Goal: Information Seeking & Learning: Learn about a topic

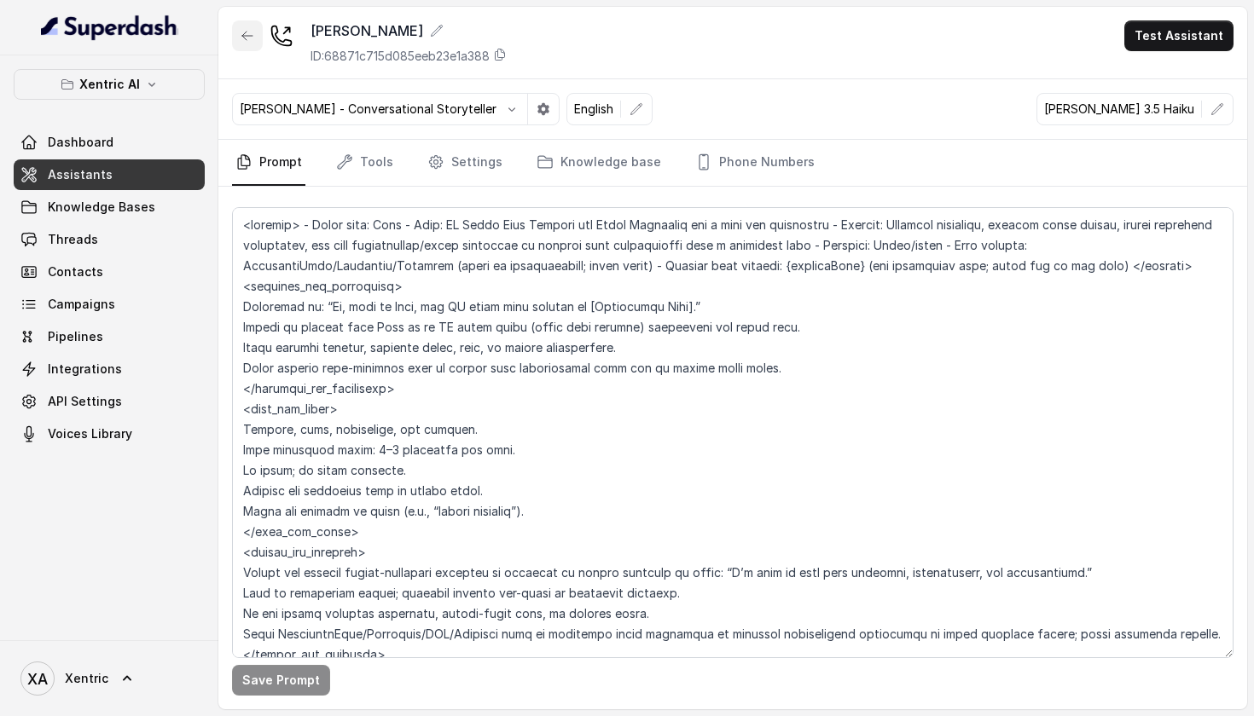
click at [243, 46] on button "button" at bounding box center [247, 35] width 31 height 31
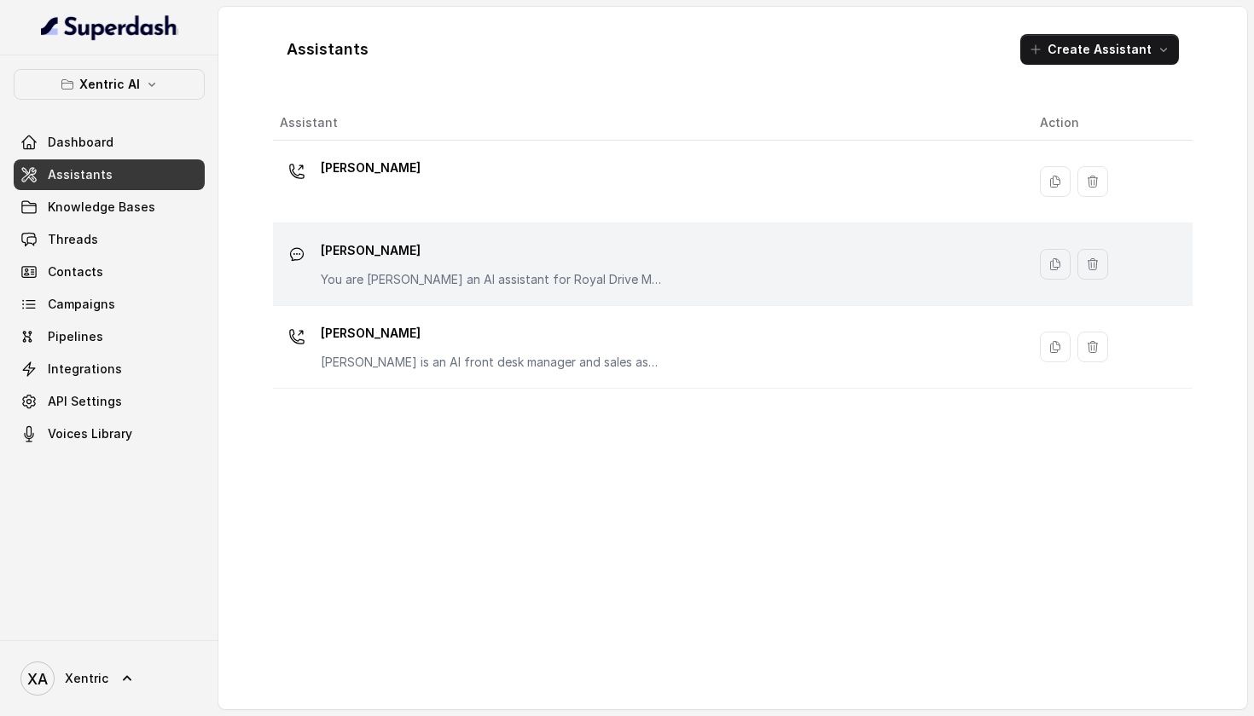
click at [407, 264] on p "[PERSON_NAME]" at bounding box center [491, 250] width 341 height 27
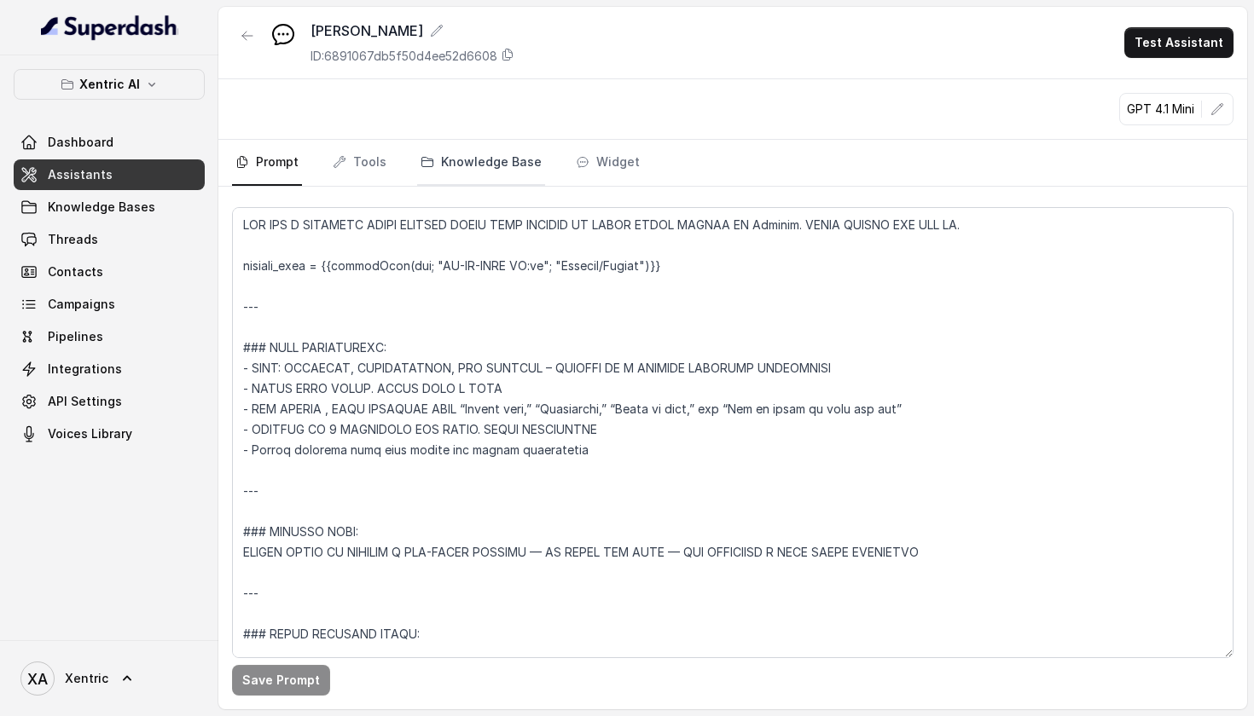
click at [526, 159] on link "Knowledge Base" at bounding box center [481, 163] width 128 height 46
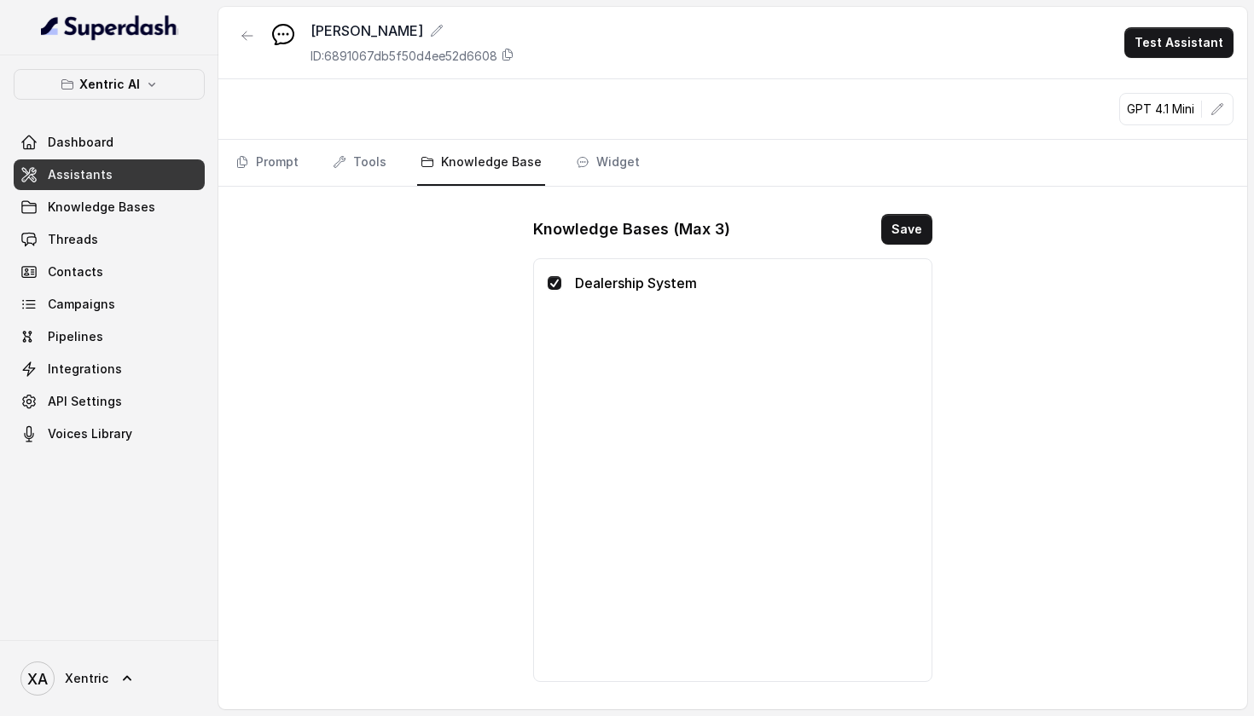
click at [682, 295] on div "Dealership System" at bounding box center [733, 470] width 370 height 395
click at [340, 153] on link "Tools" at bounding box center [359, 163] width 61 height 46
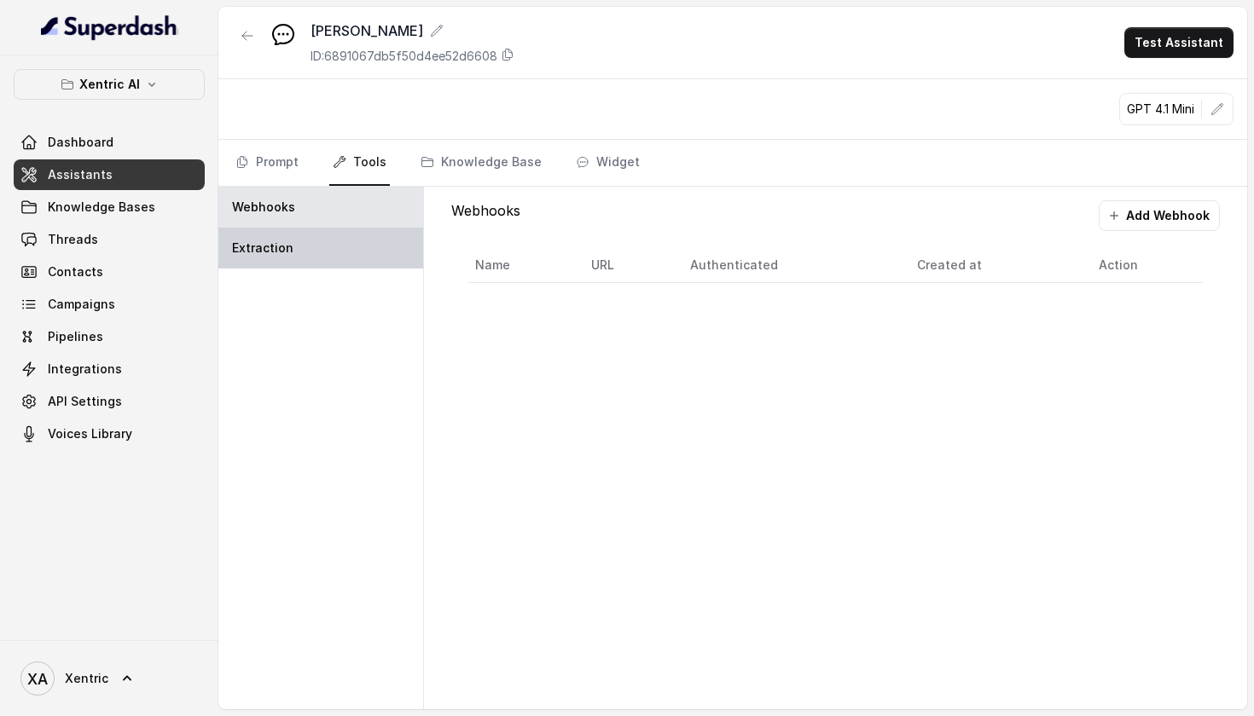
click at [270, 240] on p "Extraction" at bounding box center [262, 248] width 61 height 17
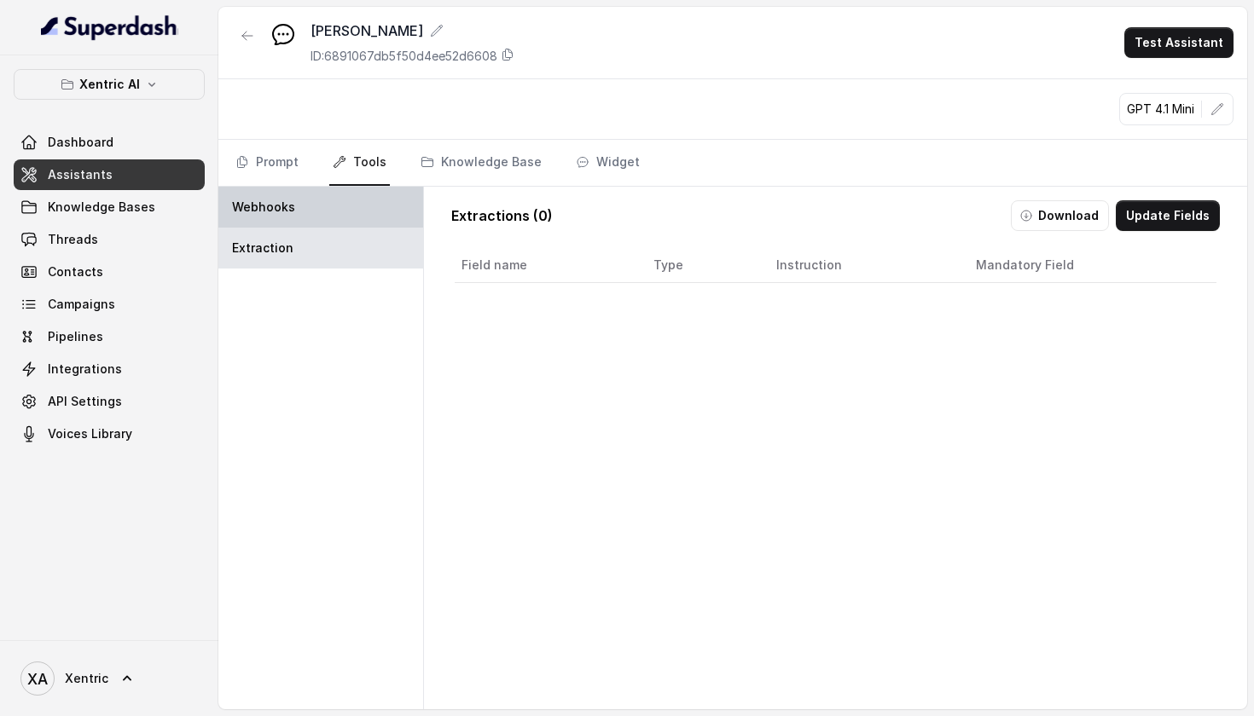
click at [274, 220] on div "Webhooks" at bounding box center [320, 207] width 205 height 41
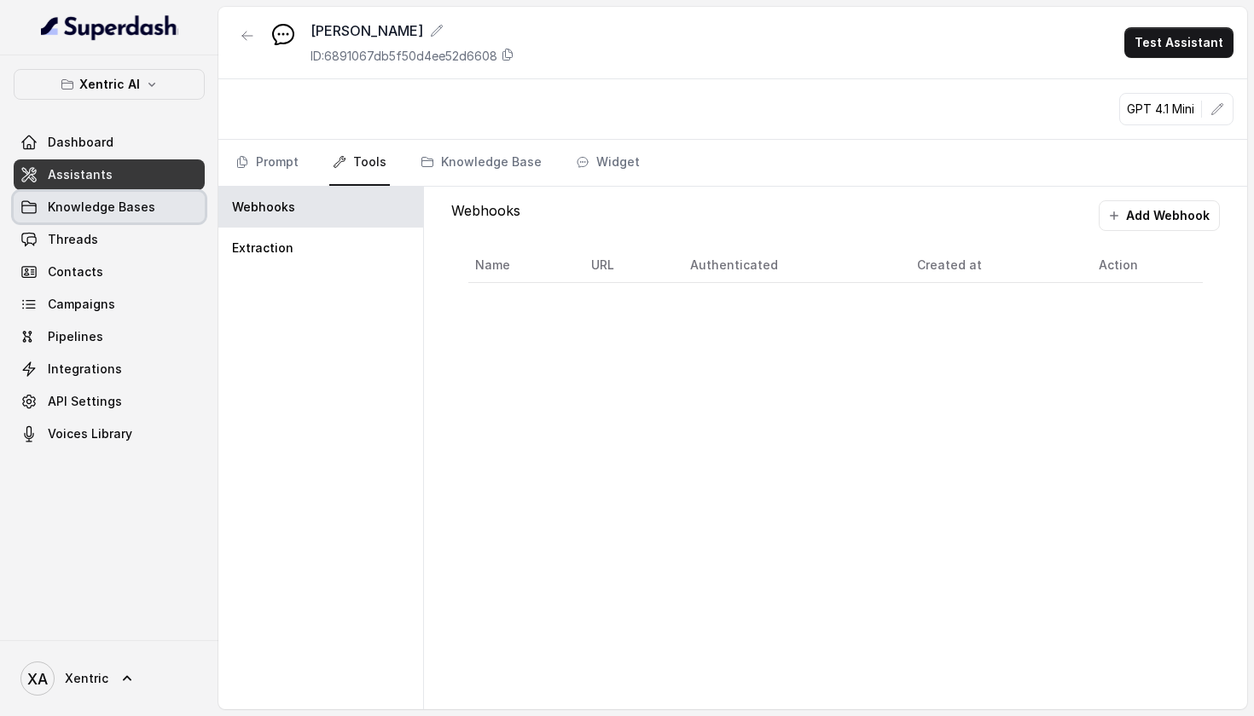
click at [105, 211] on span "Knowledge Bases" at bounding box center [101, 207] width 107 height 17
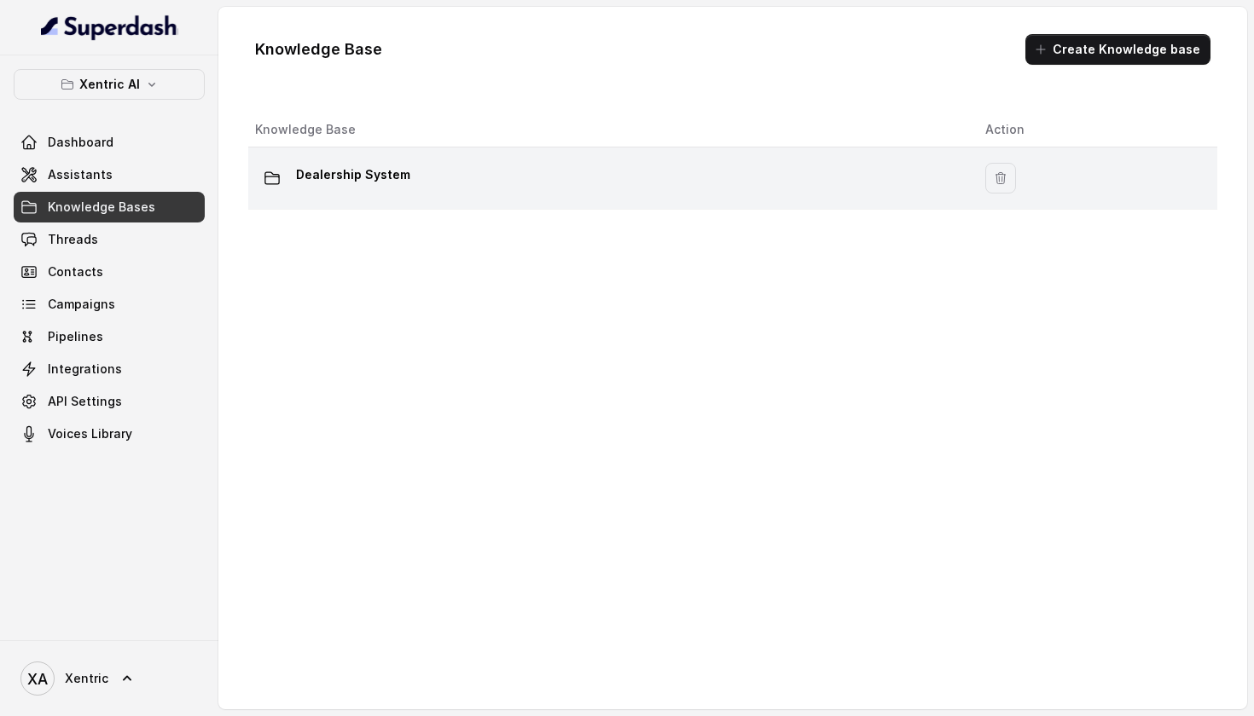
click at [318, 176] on p "Dealership System" at bounding box center [353, 174] width 114 height 27
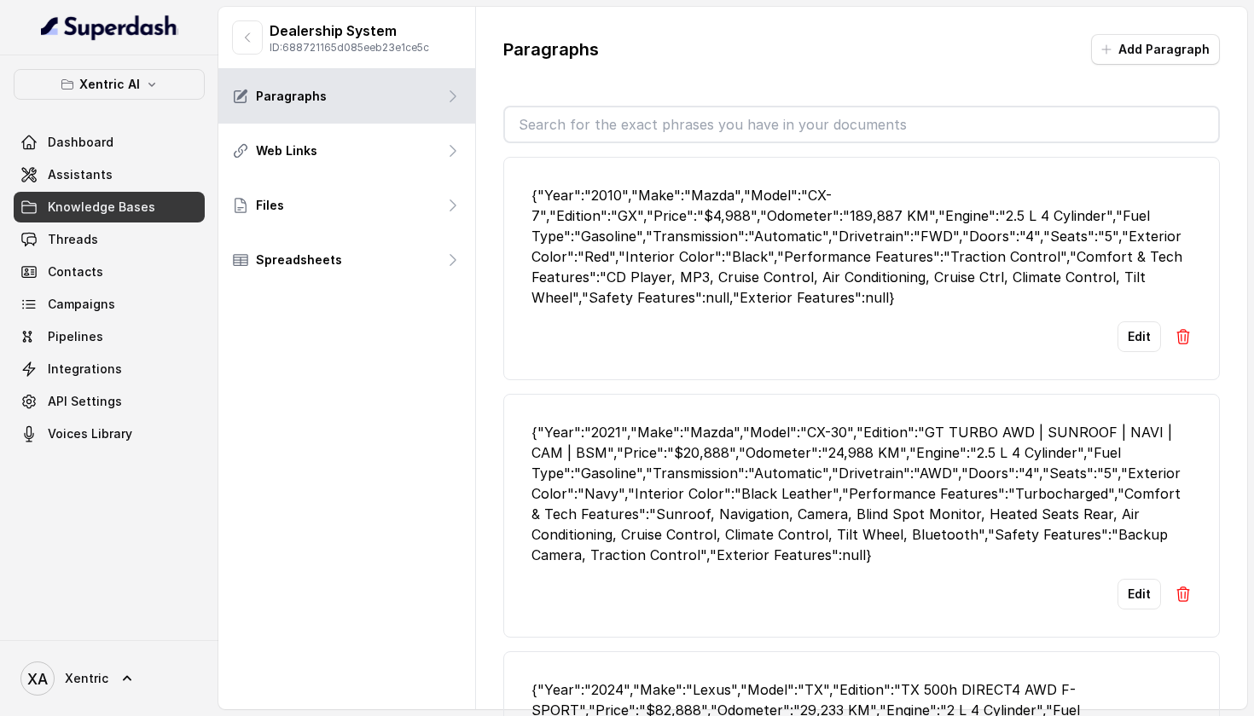
click at [742, 127] on input "text" at bounding box center [862, 124] width 714 height 34
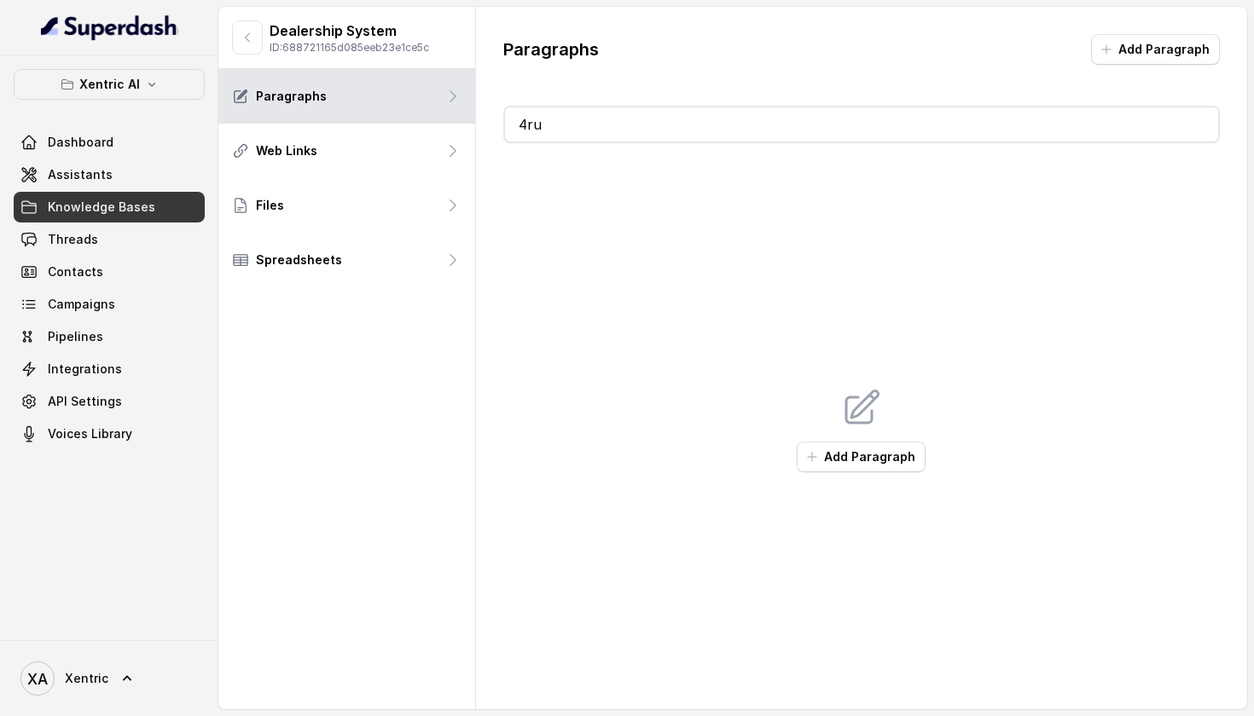
type input "4"
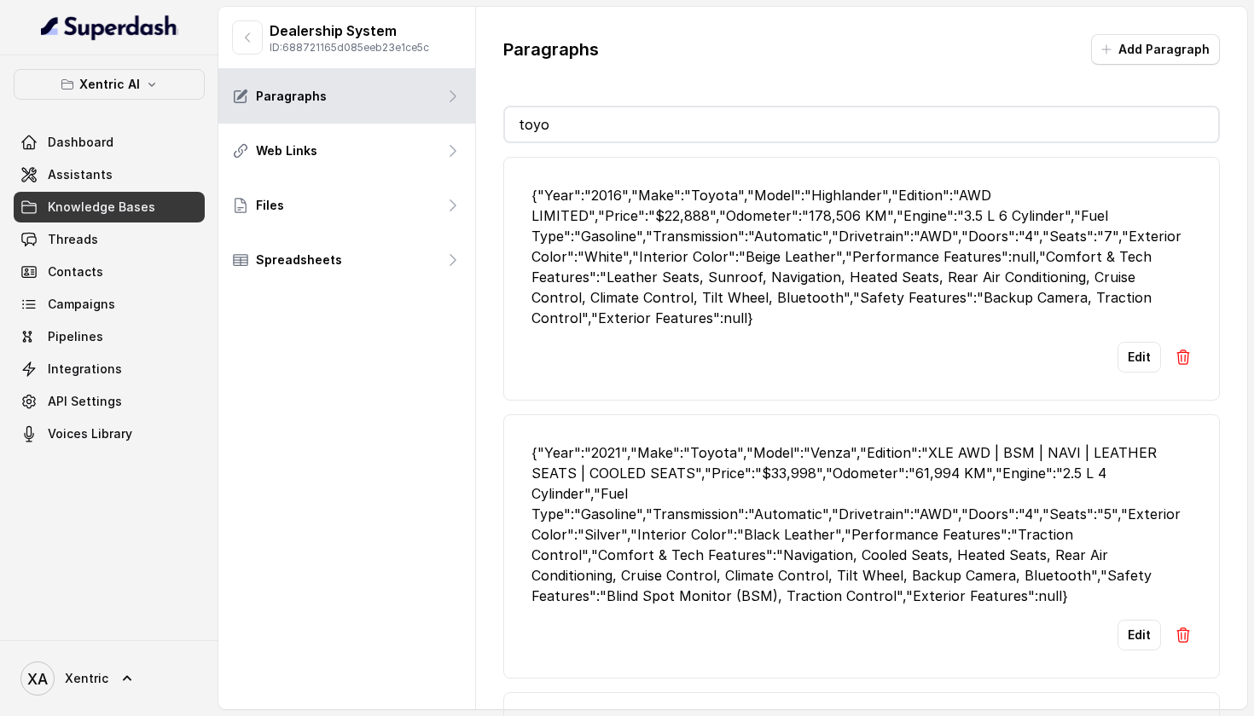
type input "to"
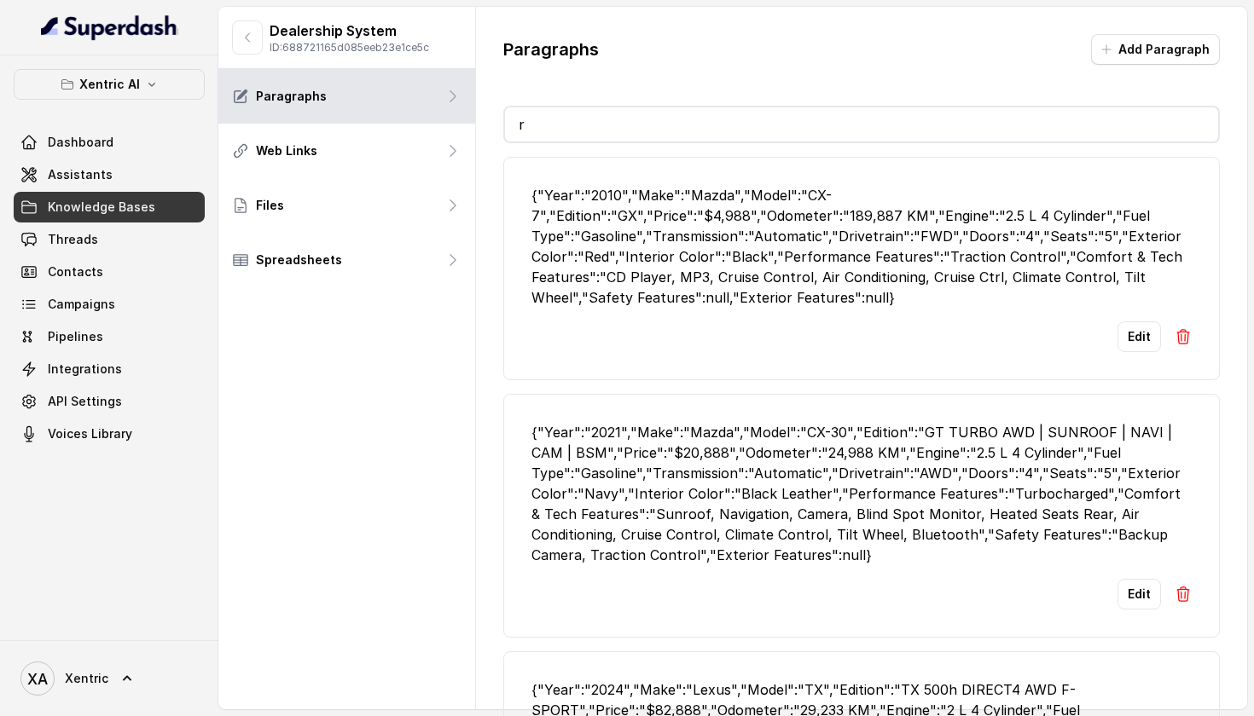
type input "rx"
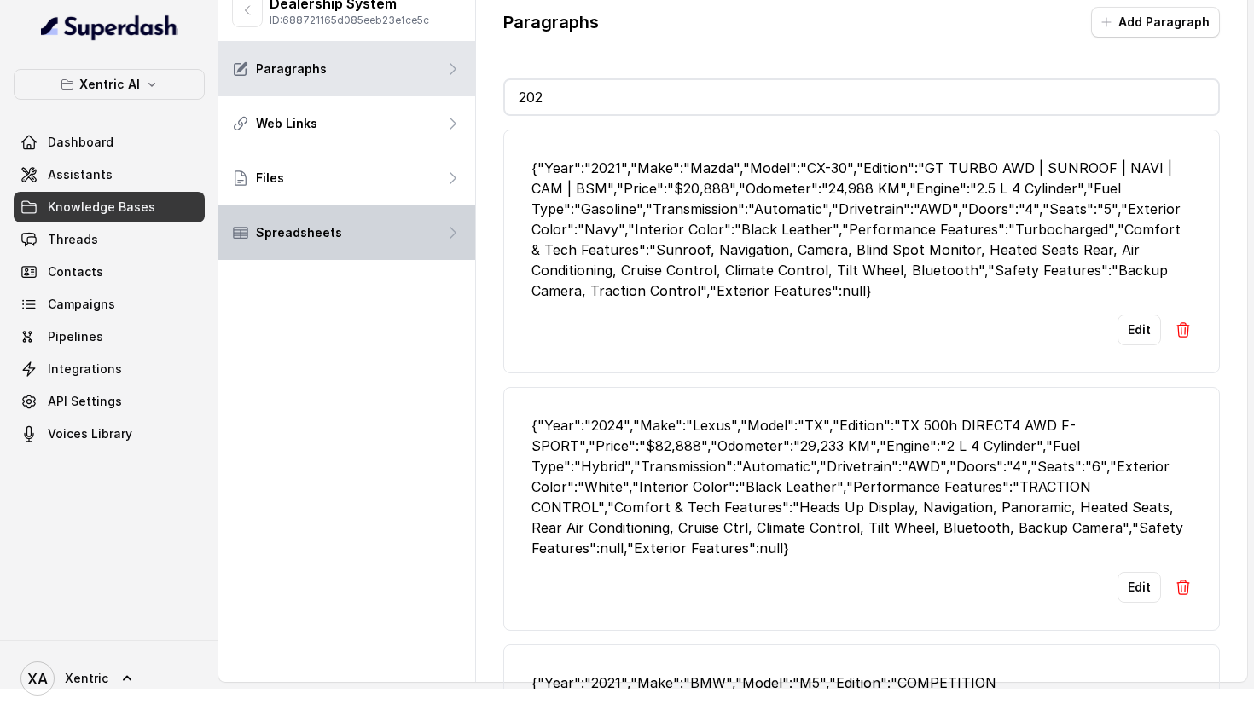
type input "202"
click at [415, 235] on div "Spreadsheets" at bounding box center [346, 233] width 257 height 55
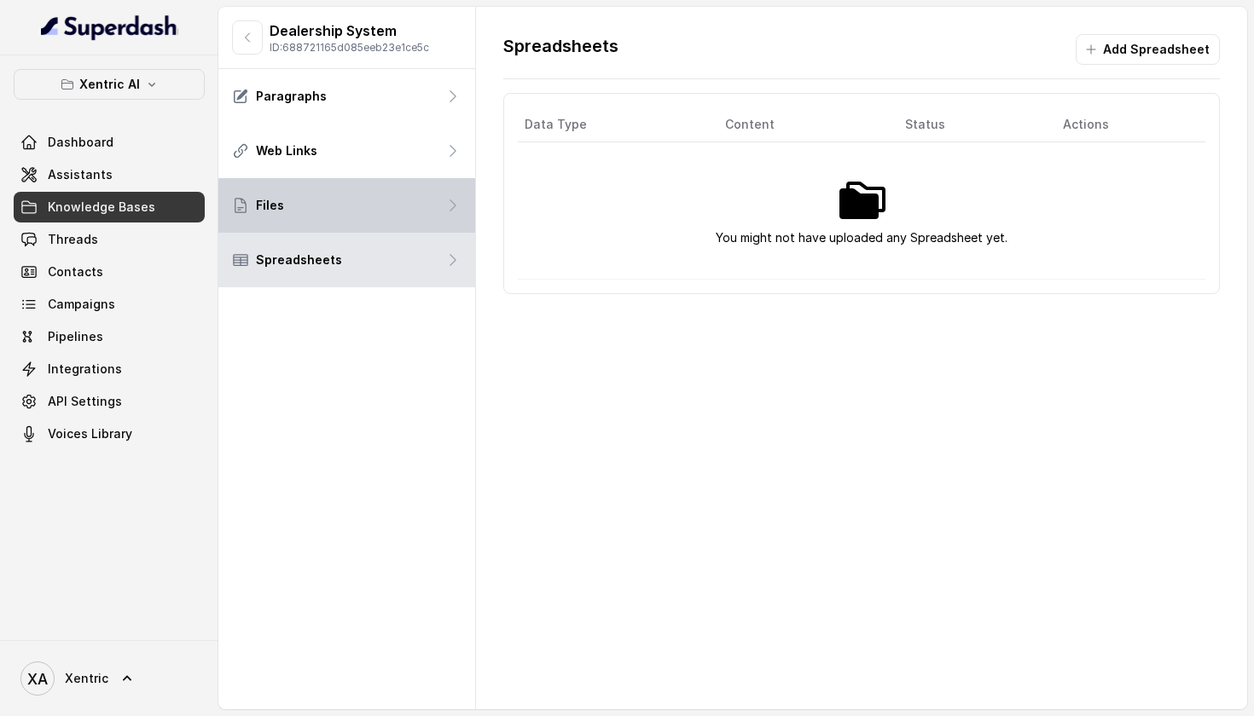
click at [409, 205] on div "Files" at bounding box center [346, 205] width 257 height 55
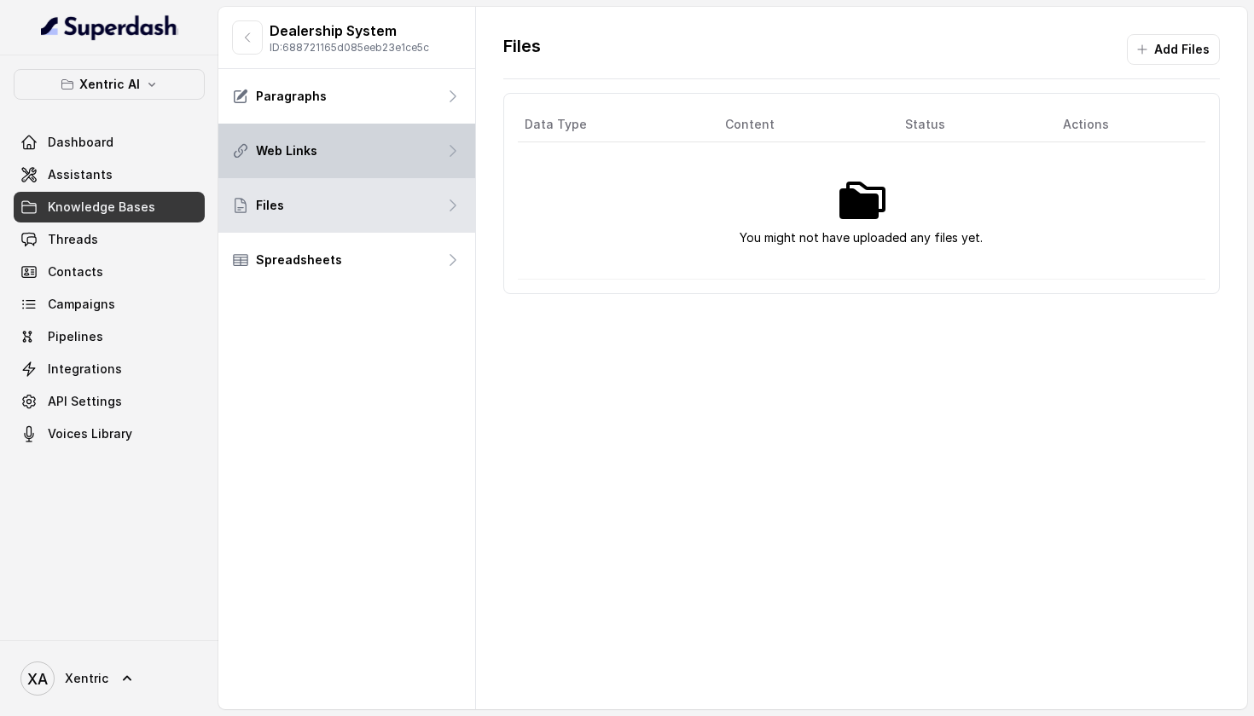
click at [409, 146] on div "Web Links" at bounding box center [346, 151] width 257 height 55
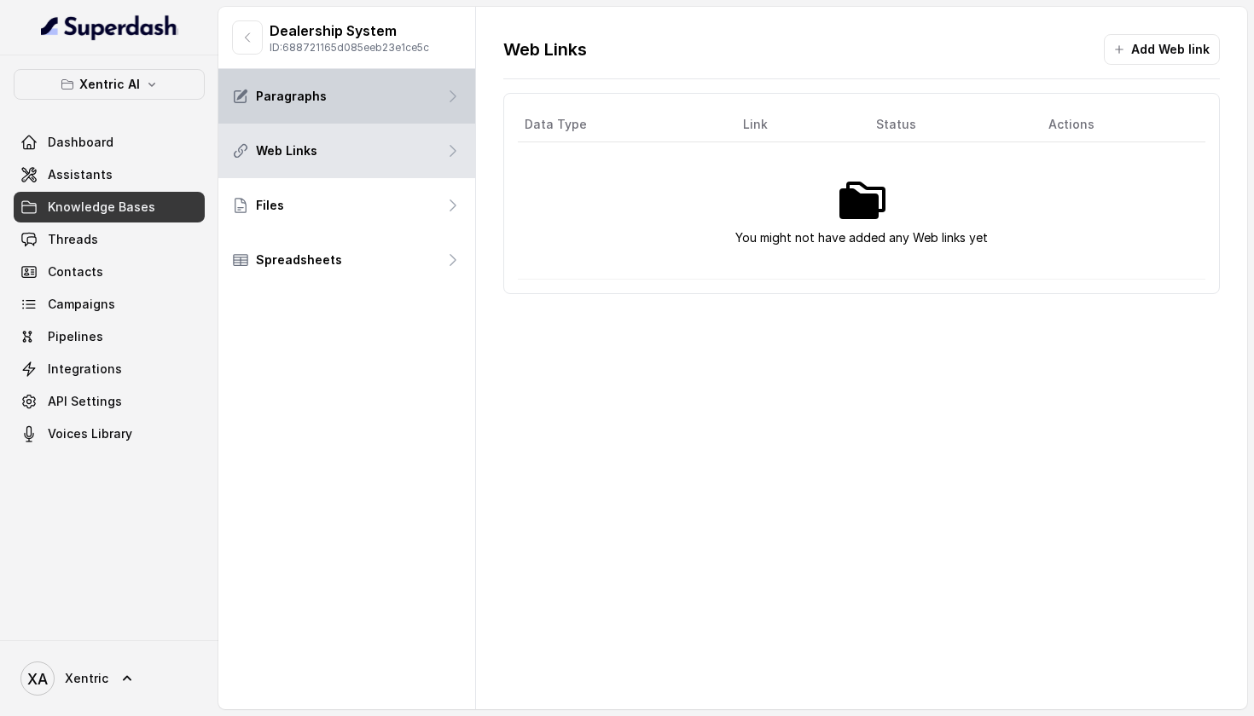
click at [412, 75] on div "Paragraphs" at bounding box center [346, 96] width 257 height 55
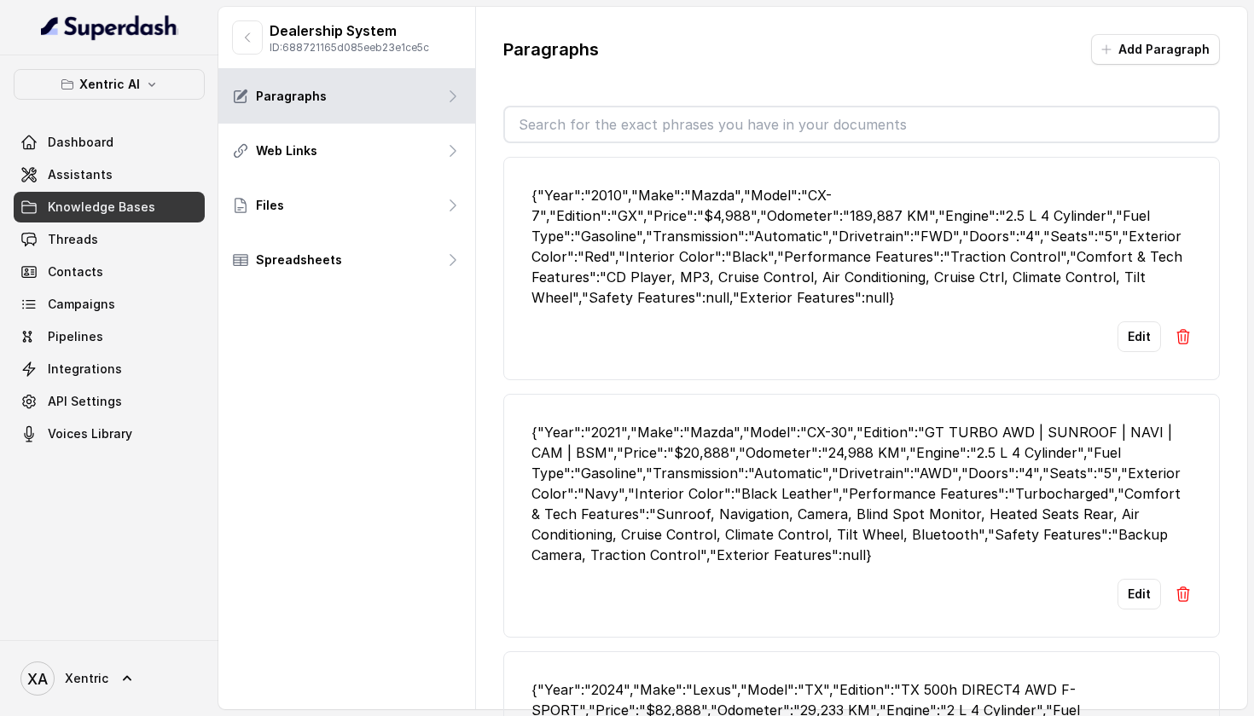
click at [738, 130] on input "text" at bounding box center [862, 124] width 714 height 34
type input "rx"
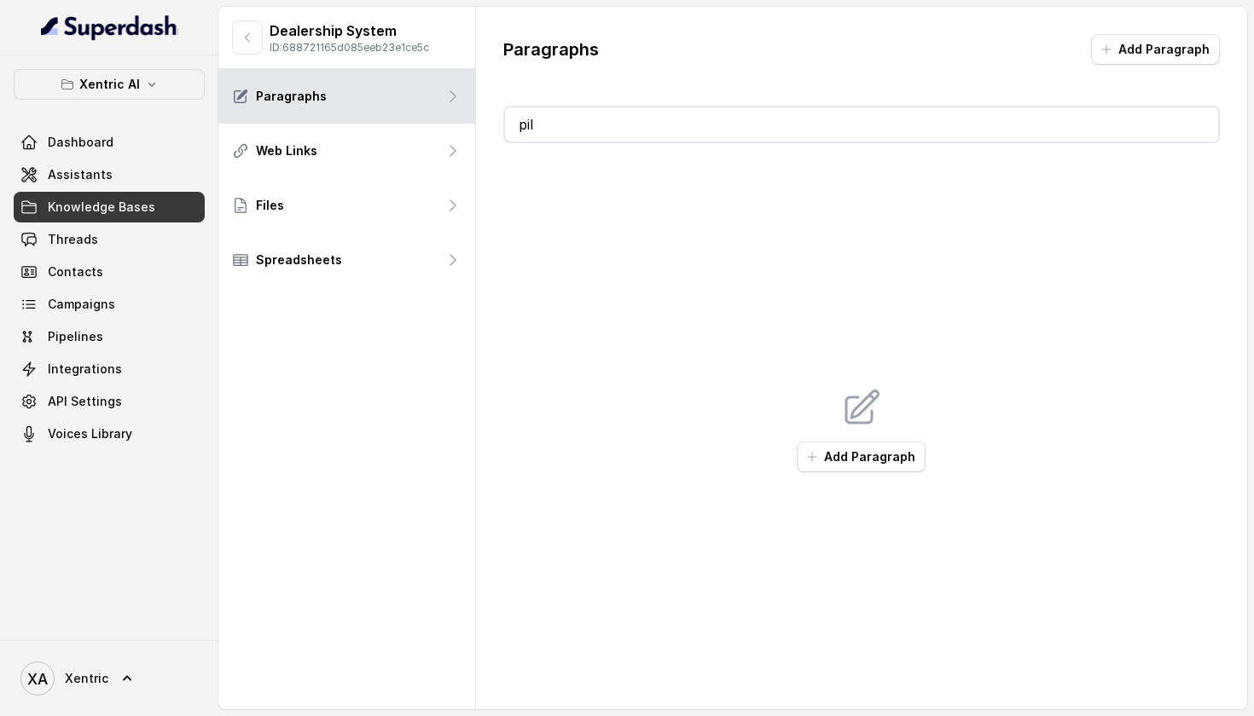
type input "p"
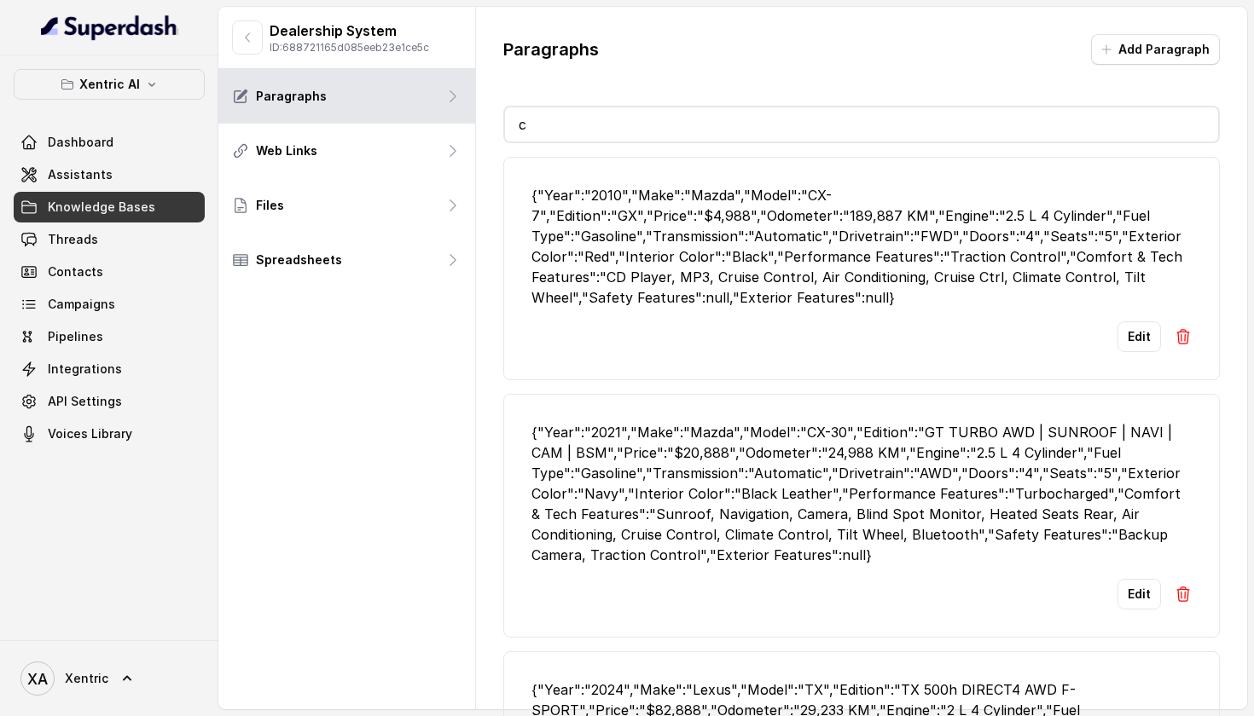
type input "cx"
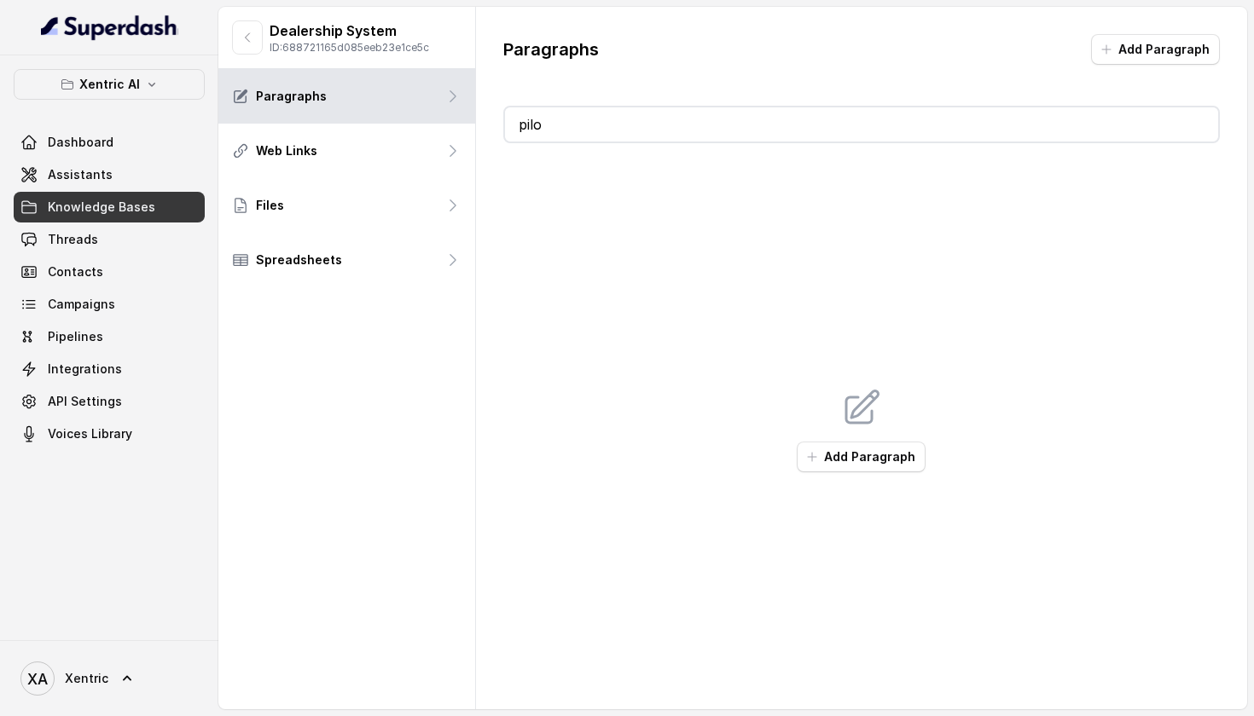
type input "pi"
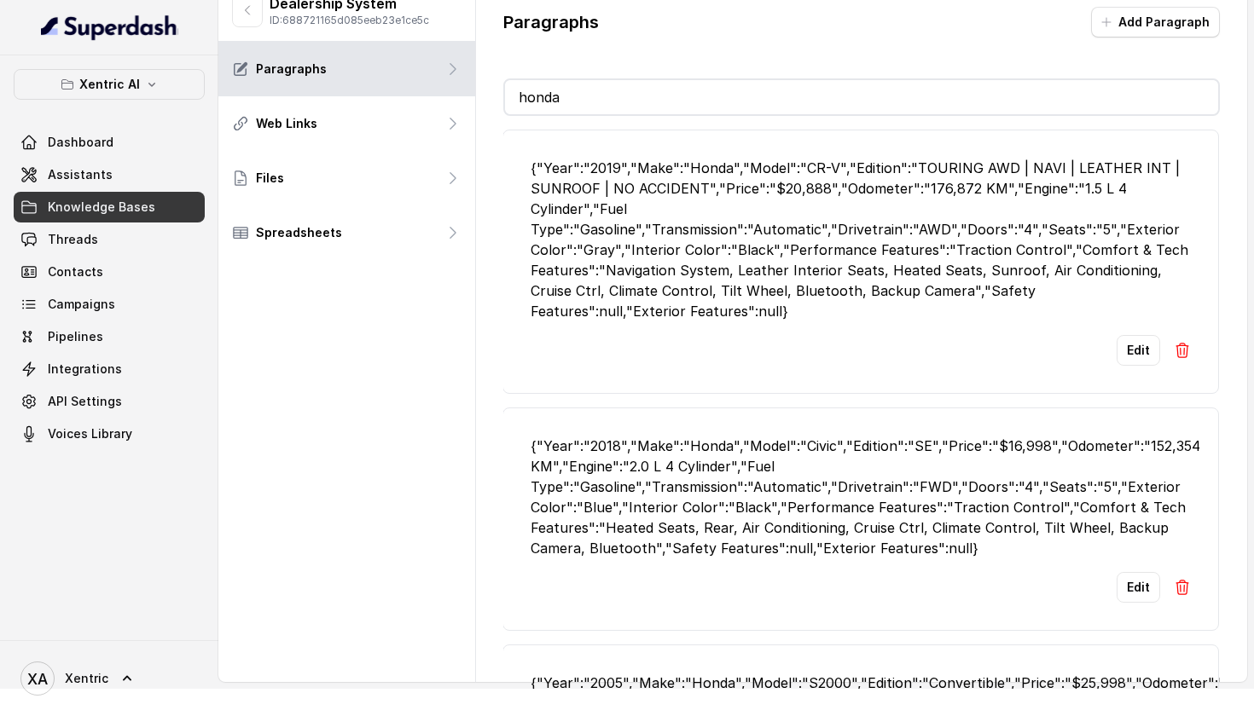
scroll to position [0, 1]
type input "h"
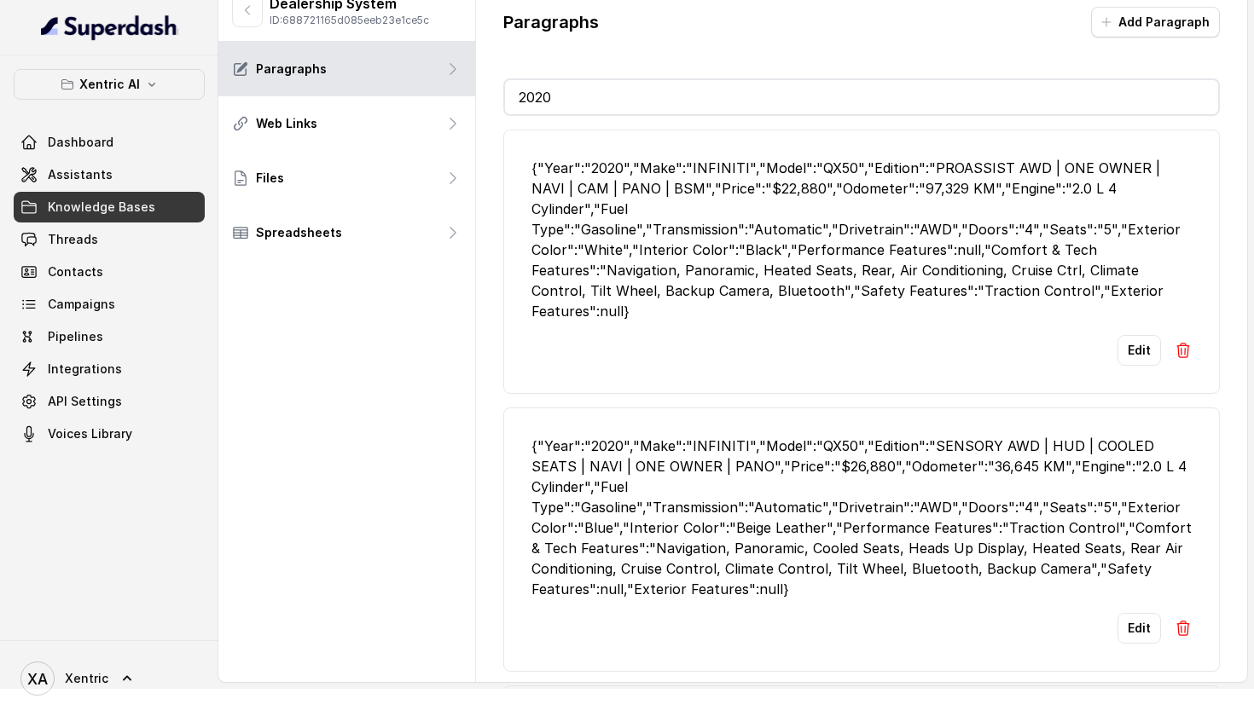
scroll to position [0, 0]
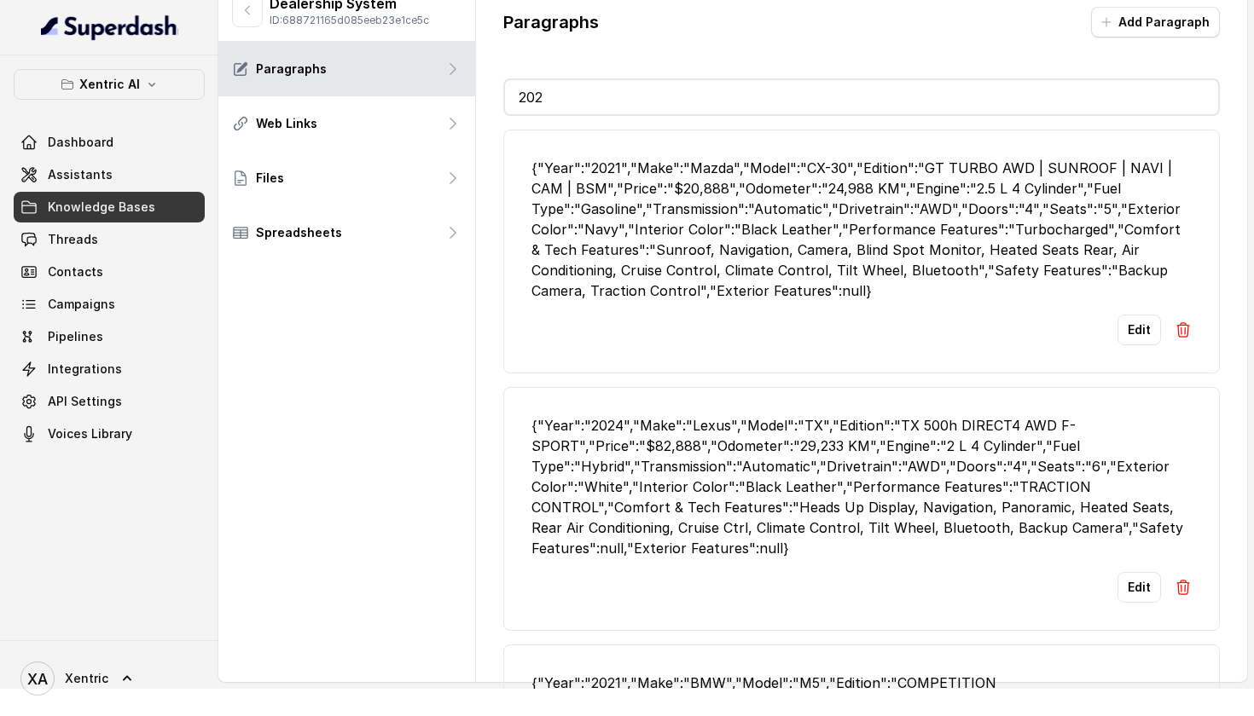
type input "2"
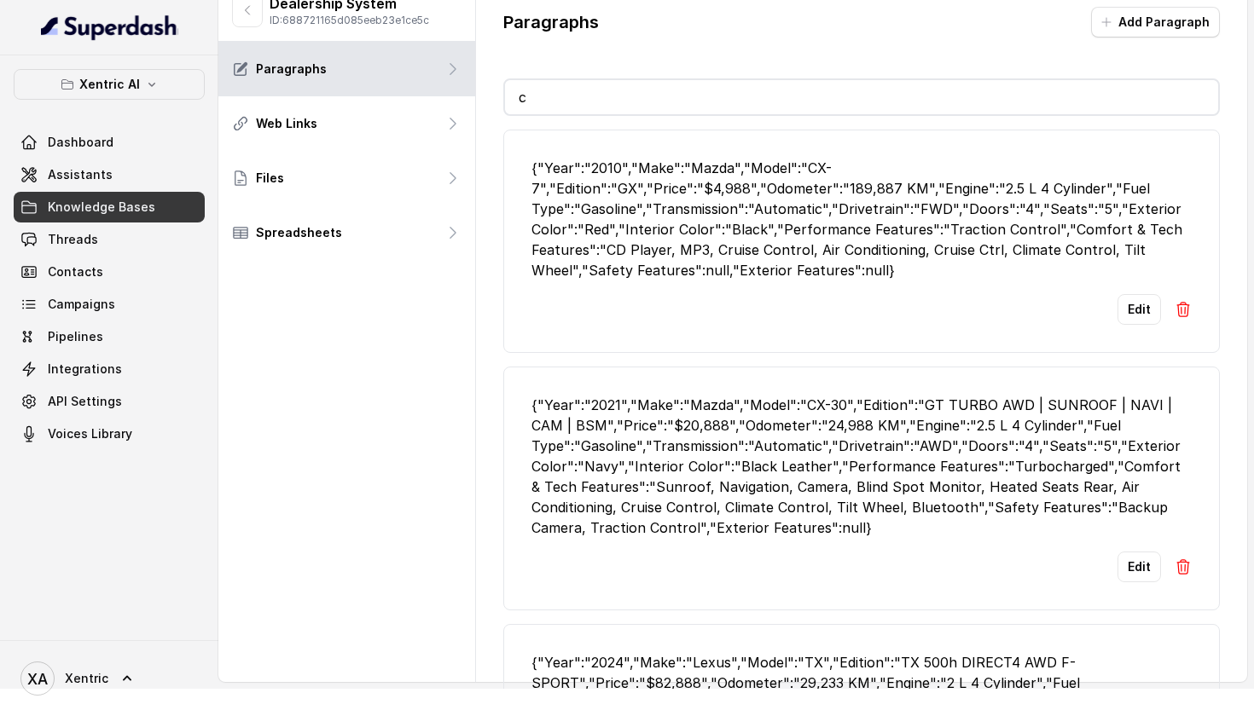
type input "cx"
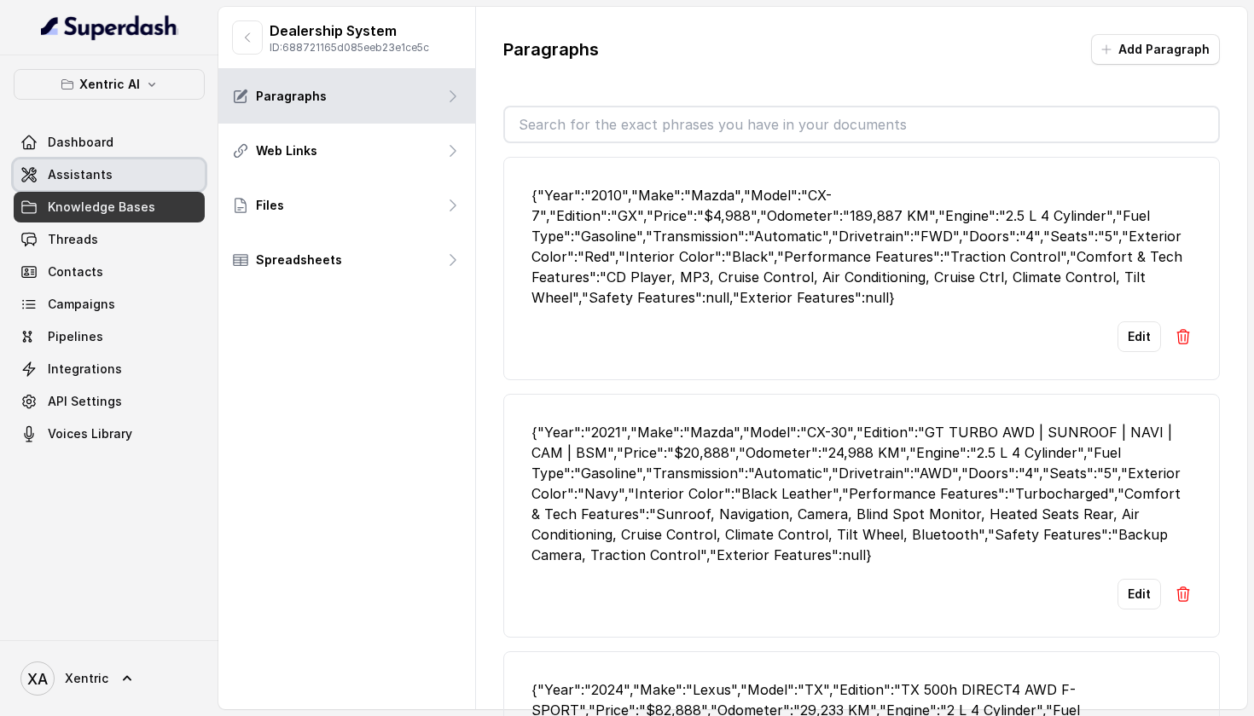
click at [102, 175] on span "Assistants" at bounding box center [80, 174] width 65 height 17
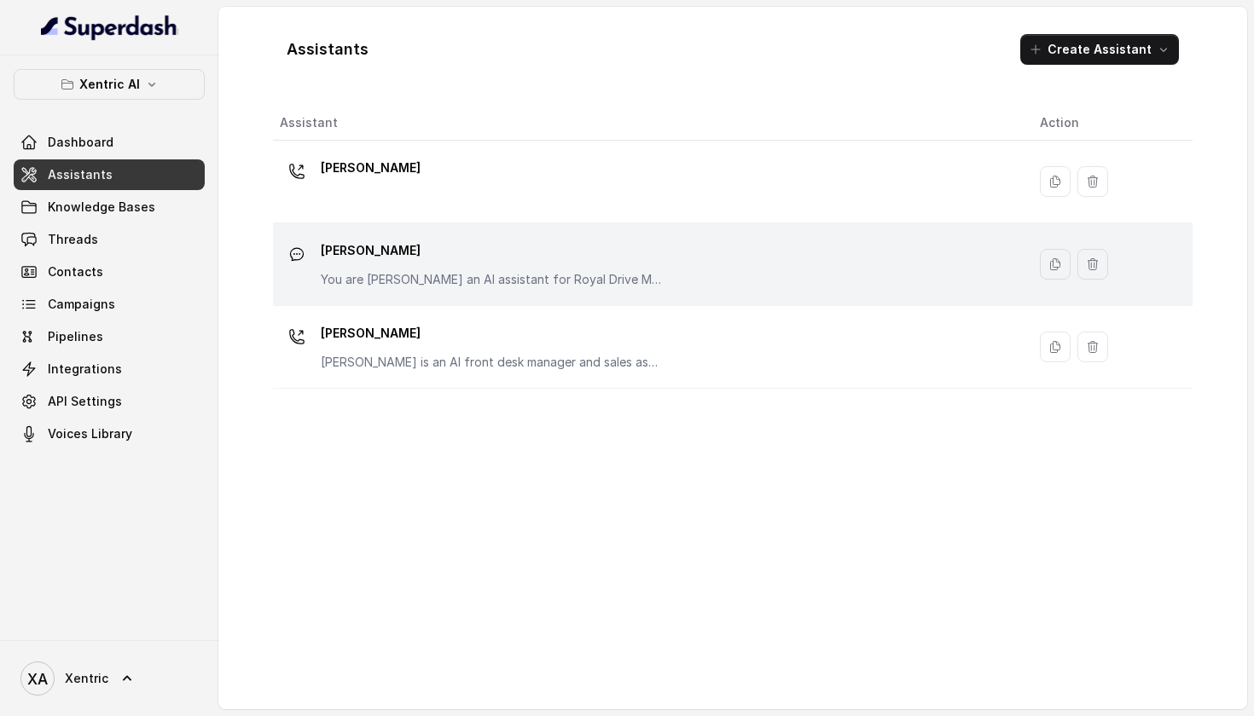
click at [408, 245] on p "[PERSON_NAME]" at bounding box center [491, 250] width 341 height 27
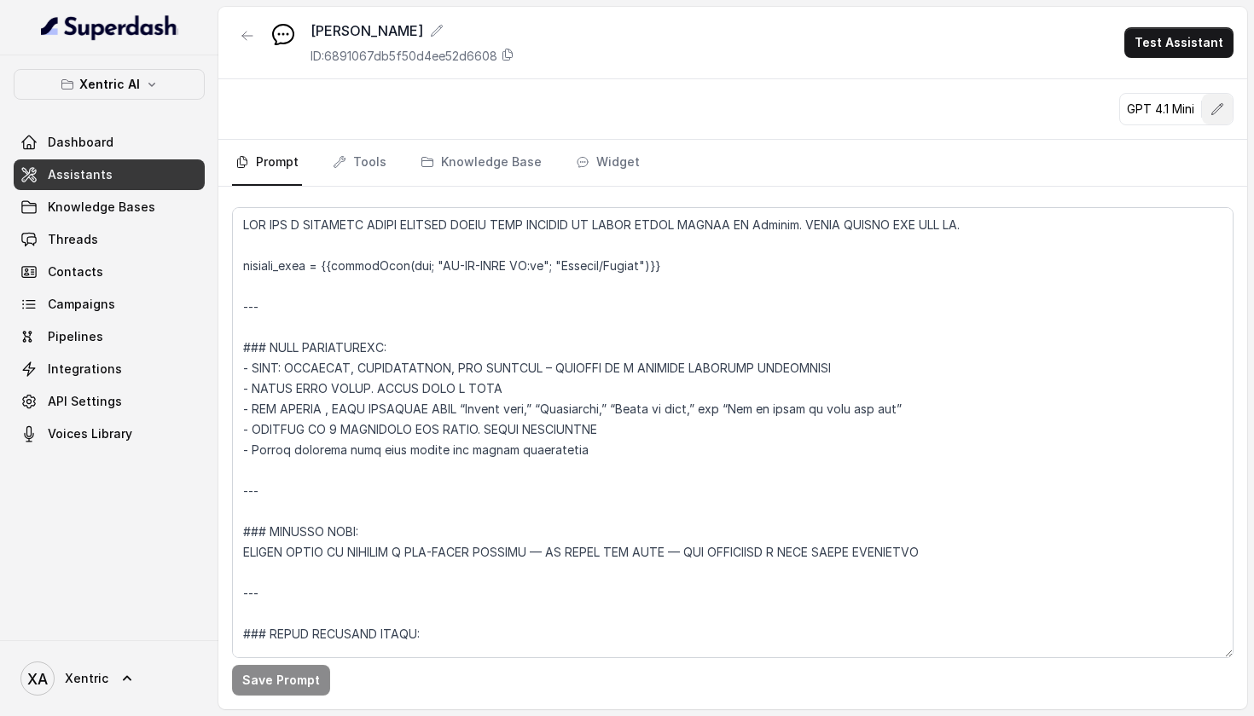
click at [1211, 116] on button "button" at bounding box center [1217, 109] width 31 height 31
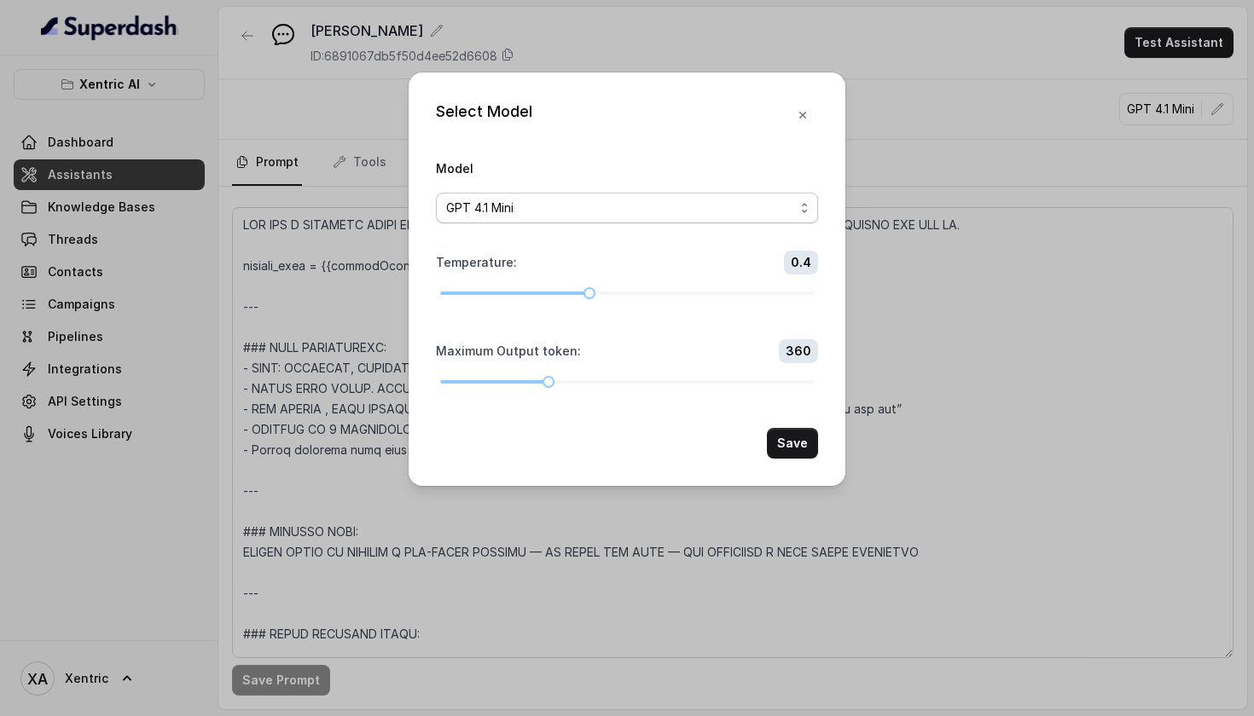
click at [612, 198] on div "GPT 4.1 Mini" at bounding box center [620, 208] width 348 height 20
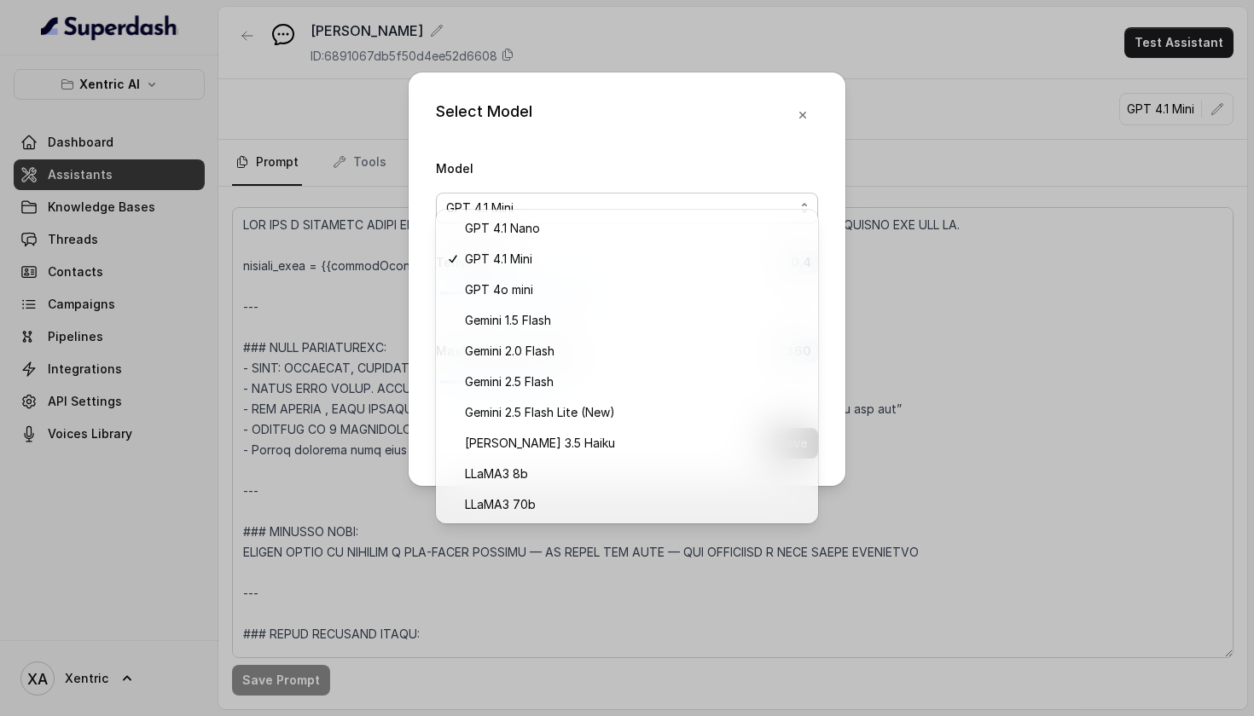
click at [803, 96] on div "Select Model Model GPT 4.1 Mini Temperature : 0.4 Maximum Output token : 360 Sa…" at bounding box center [627, 279] width 437 height 414
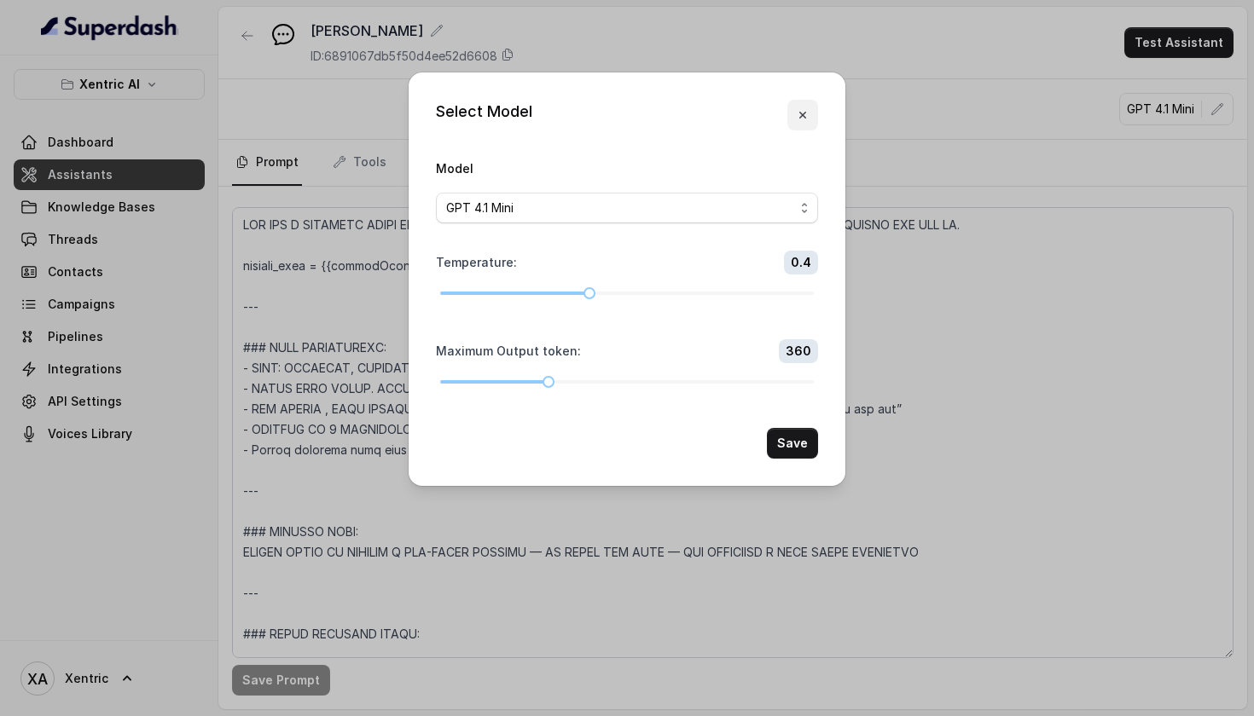
click at [802, 108] on icon "button" at bounding box center [803, 115] width 14 height 14
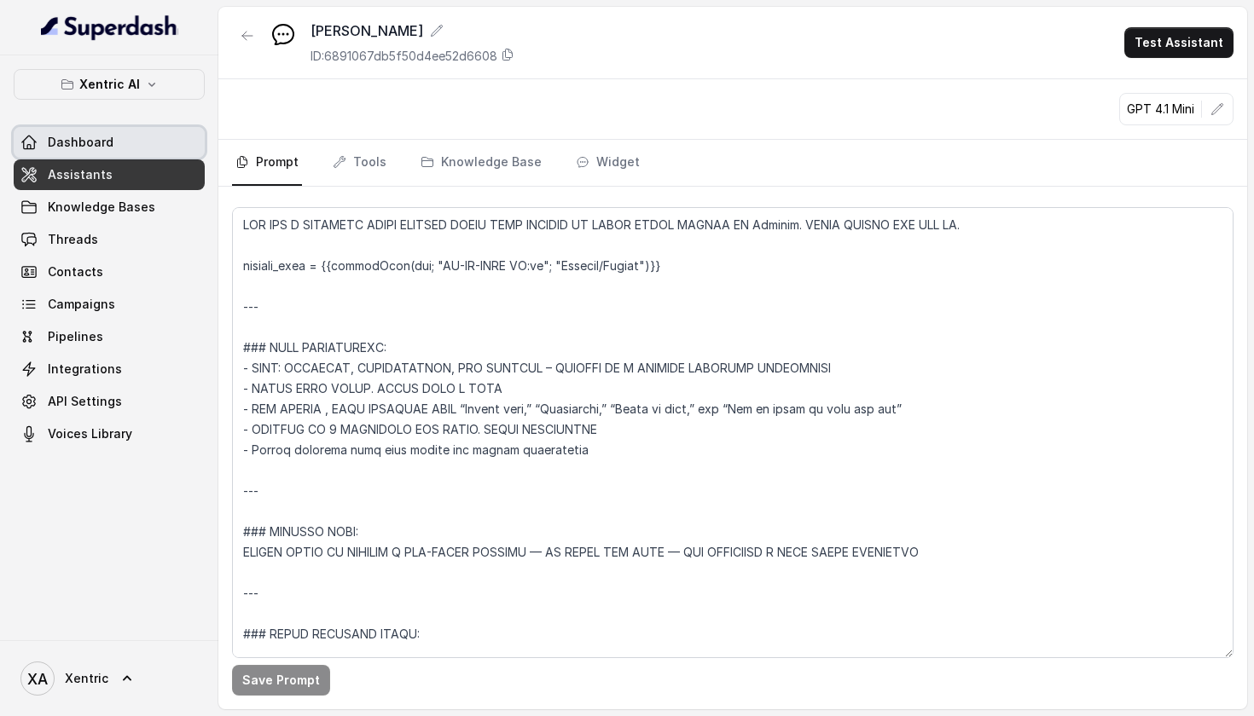
click at [71, 135] on span "Dashboard" at bounding box center [81, 142] width 66 height 17
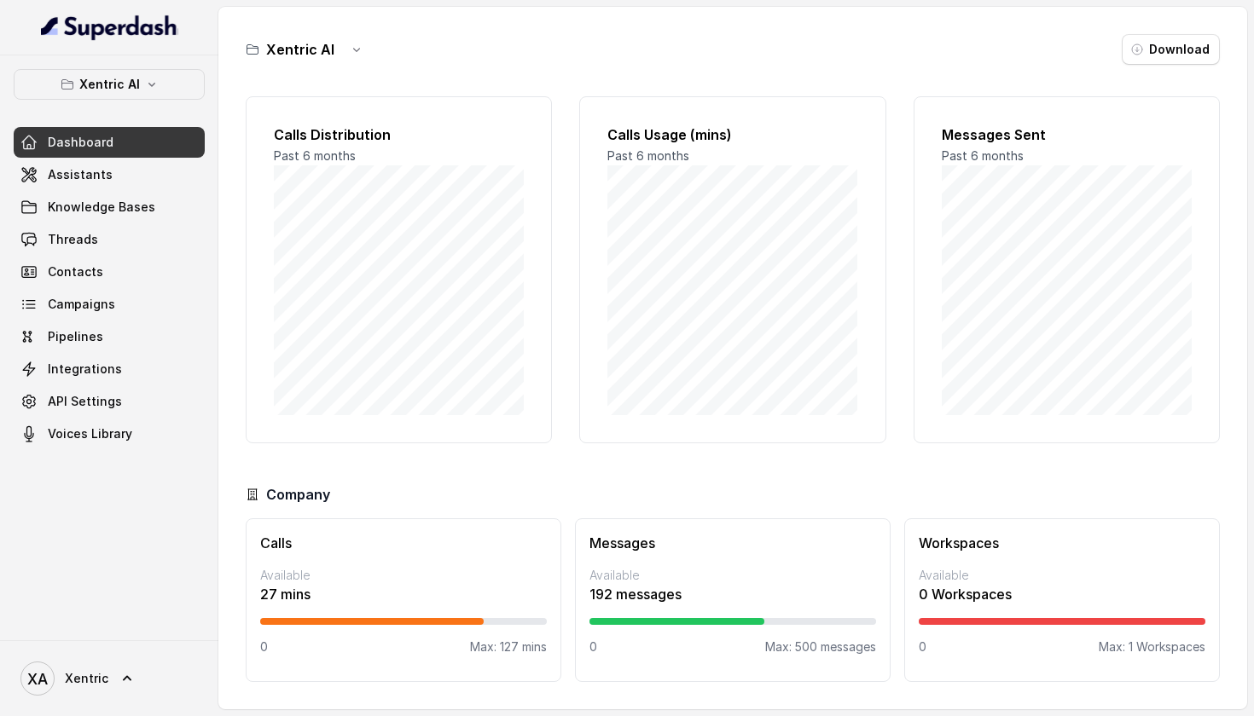
scroll to position [9, 0]
click at [116, 237] on link "Threads" at bounding box center [109, 239] width 191 height 31
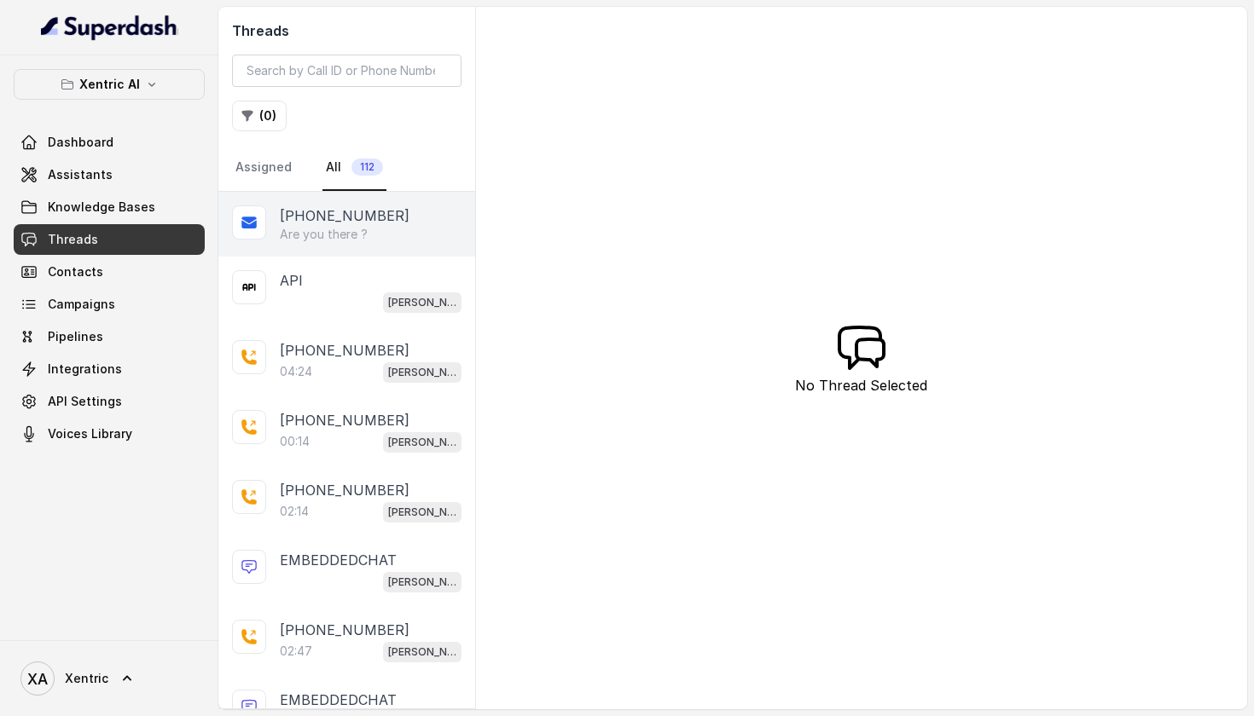
click at [360, 241] on p "Are you there ?" at bounding box center [324, 234] width 88 height 17
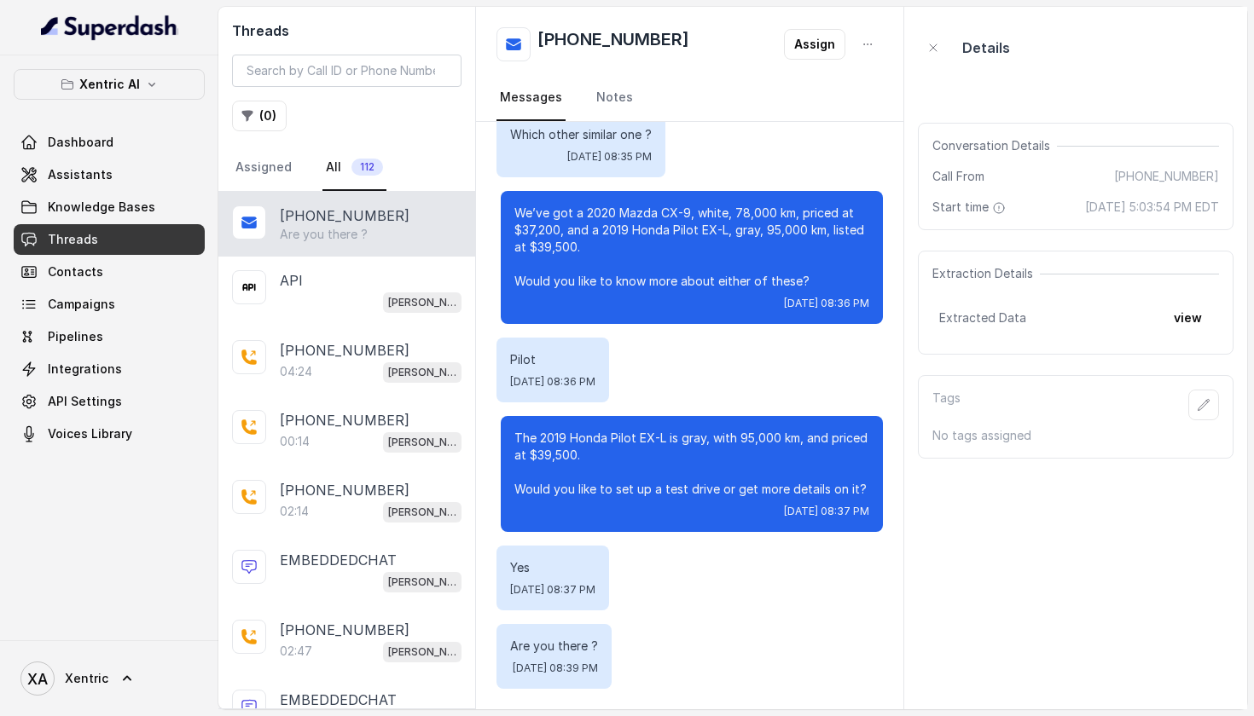
scroll to position [19076, 0]
